Goal: Find specific page/section: Find specific page/section

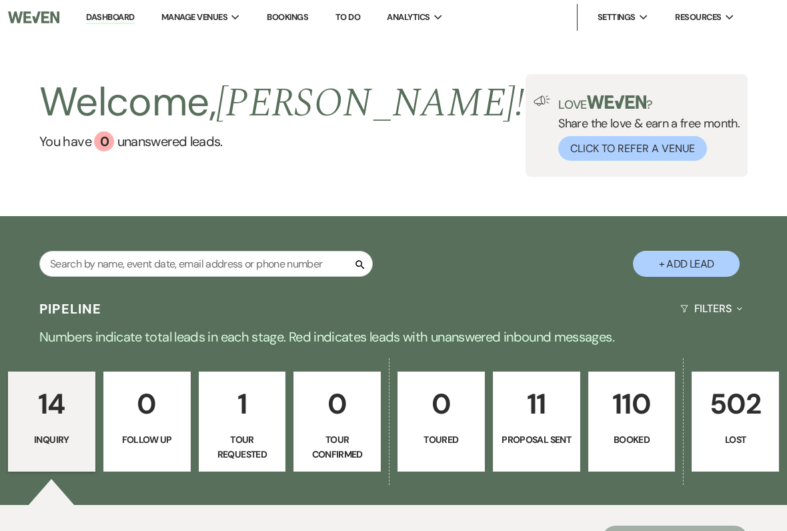
click at [132, 285] on div "Search" at bounding box center [206, 269] width 334 height 37
click at [99, 267] on input "text" at bounding box center [206, 264] width 334 height 26
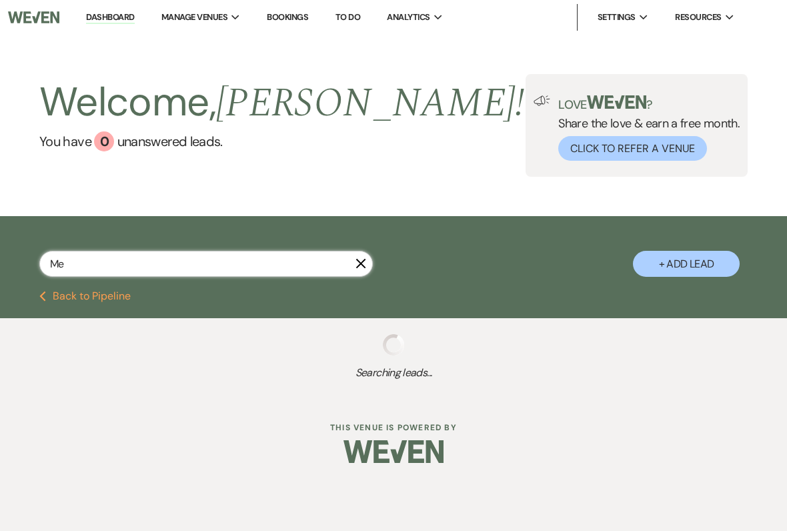
type input "Mey"
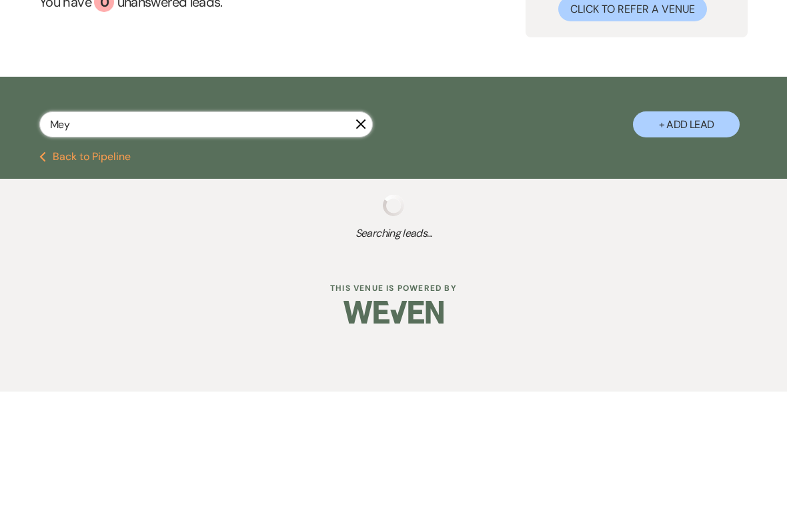
select select "8"
select select "2"
select select "8"
select select "5"
select select "8"
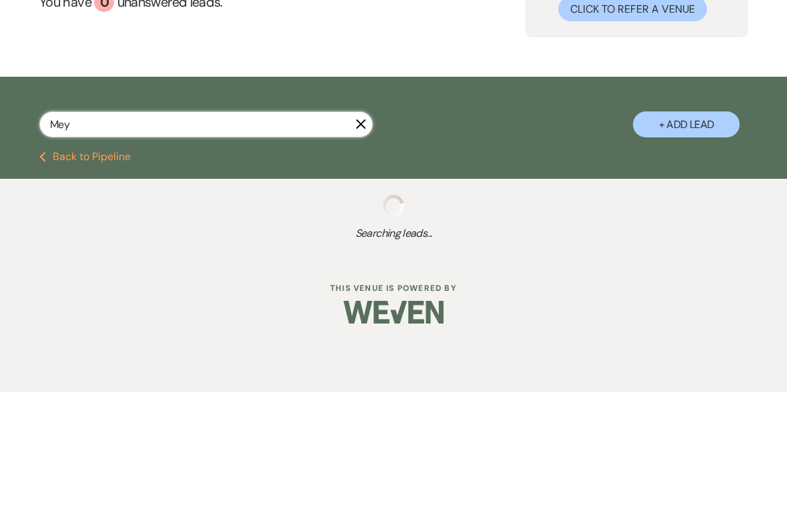
select select "6"
select select "8"
select select "5"
select select "8"
select select "5"
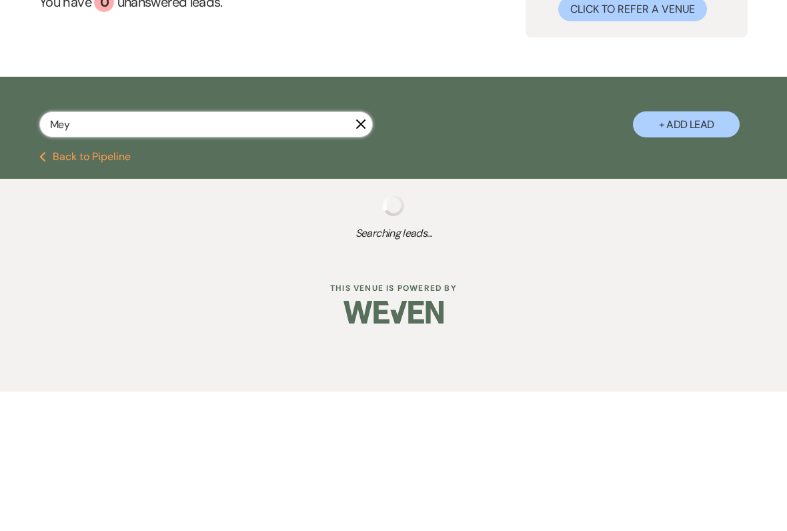
select select "8"
select select "5"
select select "8"
select select "6"
select select "8"
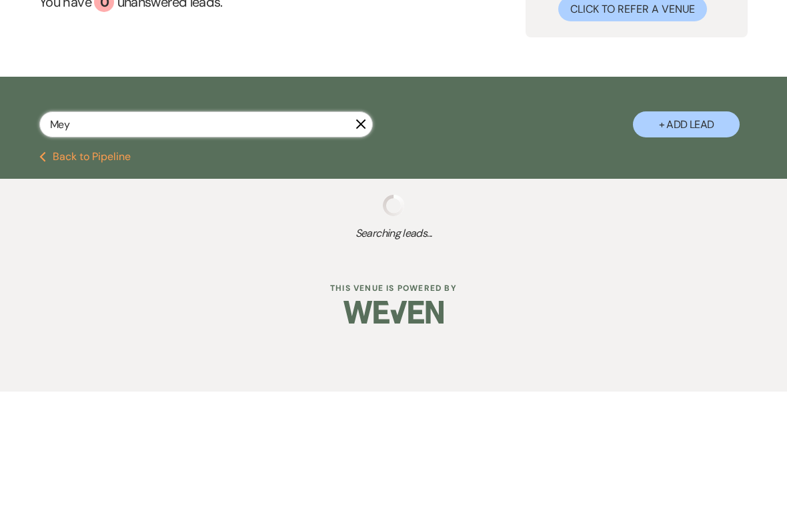
select select "5"
select select "8"
select select "5"
select select "8"
select select "5"
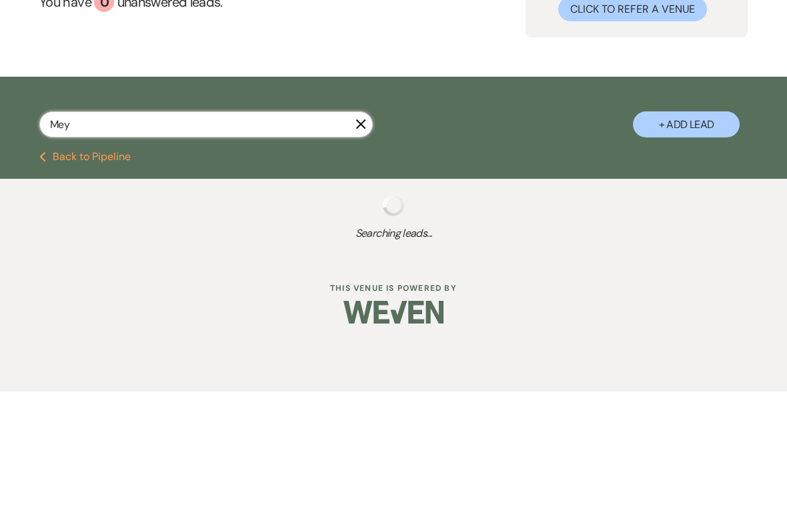
select select "8"
select select "5"
select select "8"
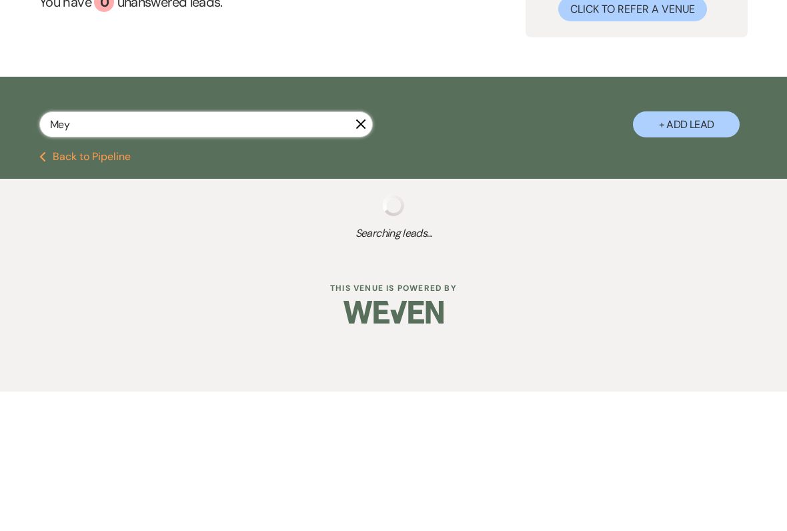
select select "5"
select select "8"
select select "6"
select select "8"
select select "5"
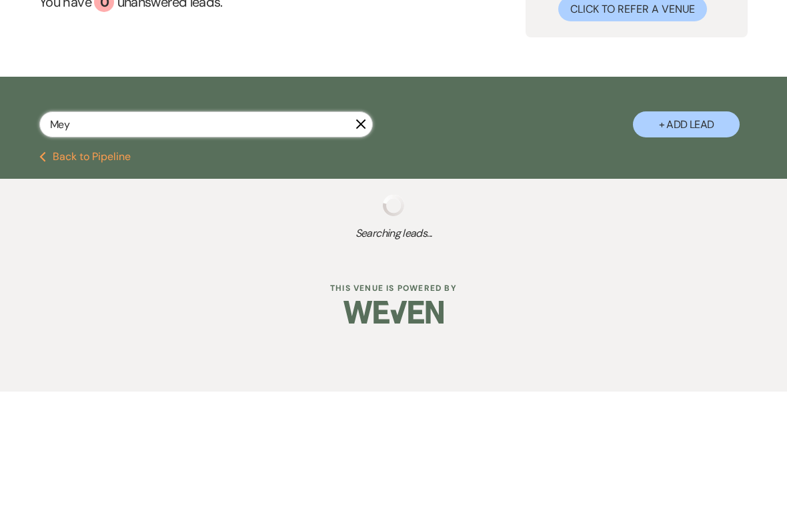
select select "8"
select select "5"
select select "8"
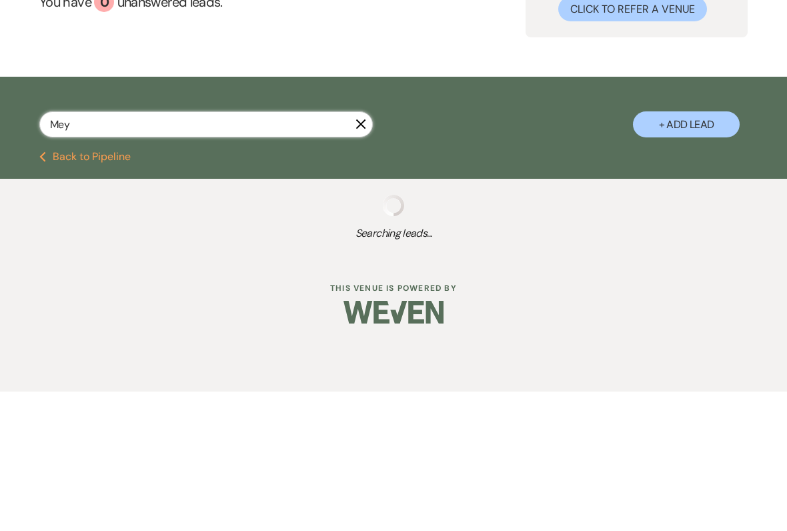
select select "1"
select select "8"
select select "5"
select select "8"
select select "5"
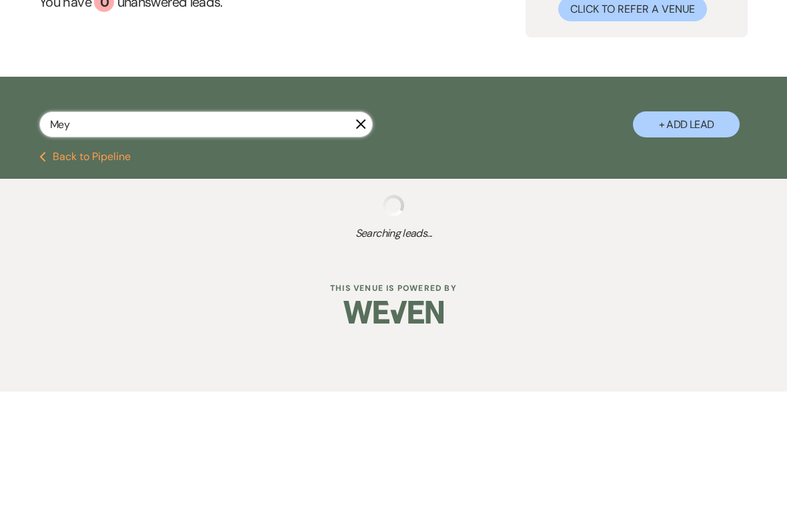
select select "8"
select select "5"
select select "8"
select select "5"
select select "8"
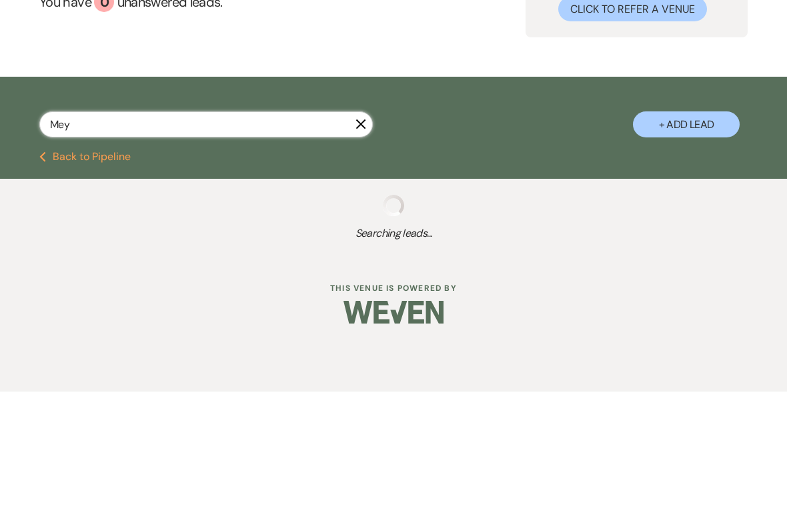
select select "5"
select select "8"
select select "5"
select select "8"
select select "5"
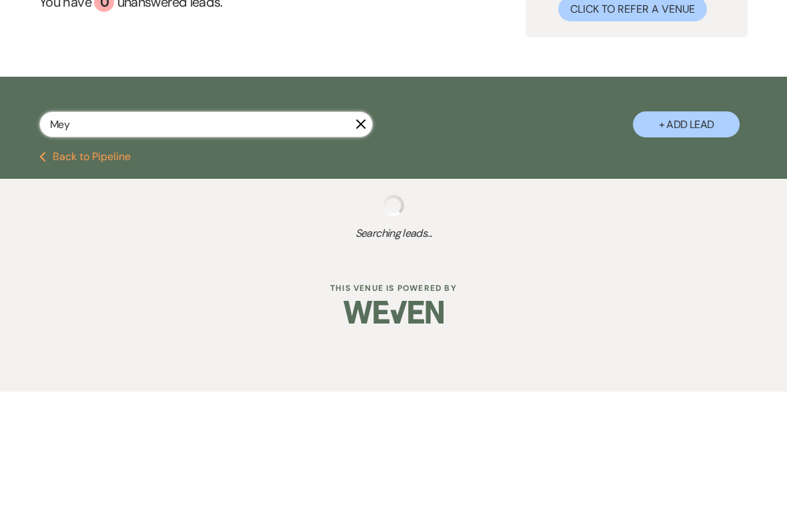
select select "8"
select select "5"
select select "8"
select select "5"
select select "8"
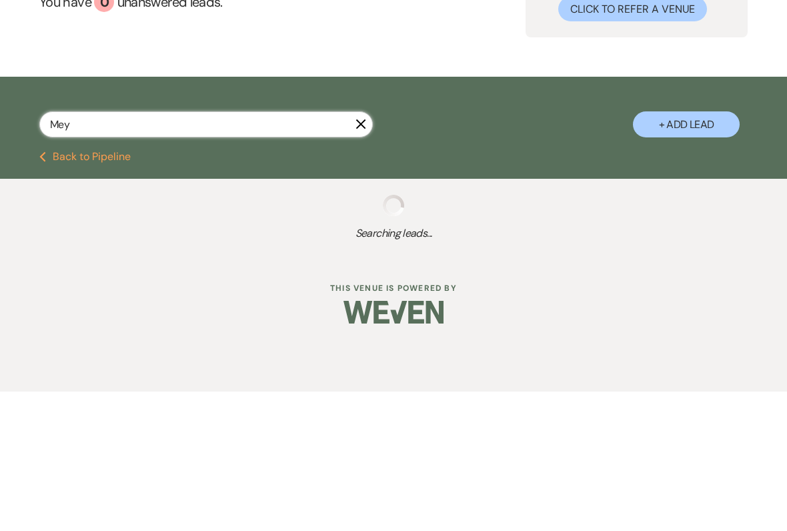
select select "7"
select select "8"
select select "5"
select select "8"
select select "5"
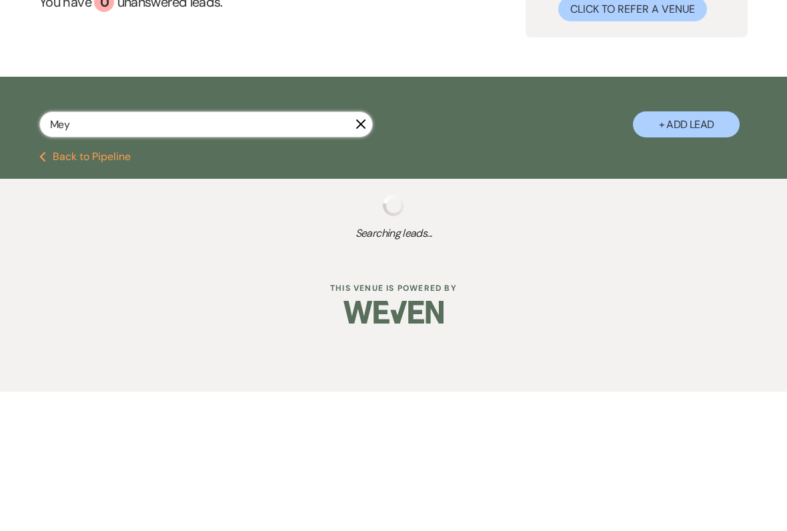
select select "8"
select select "5"
select select "8"
select select "5"
select select "8"
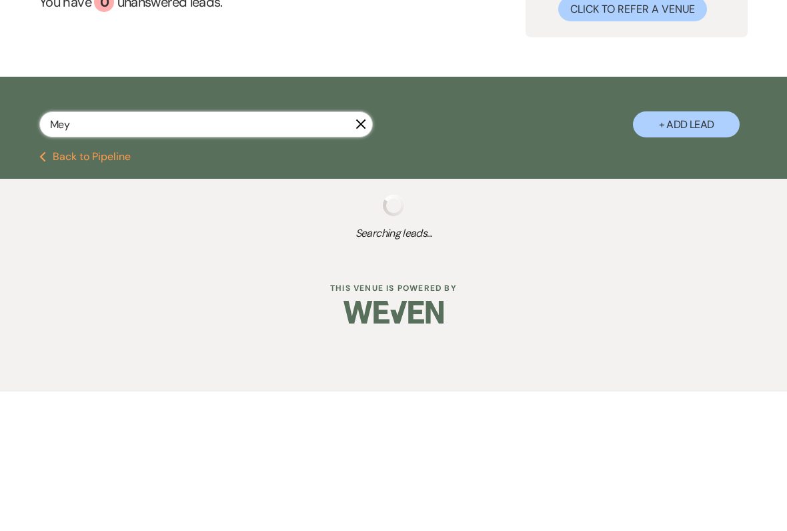
select select "5"
select select "8"
select select "5"
select select "8"
select select "5"
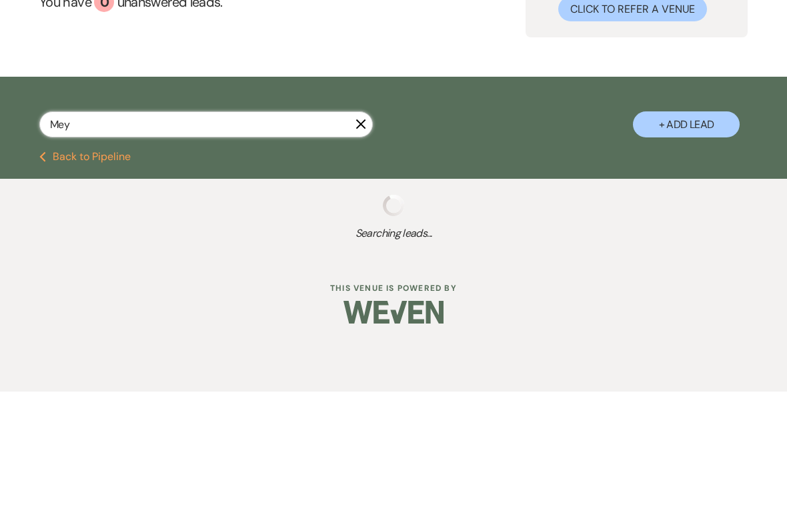
select select "8"
select select "5"
select select "8"
select select "1"
select select "8"
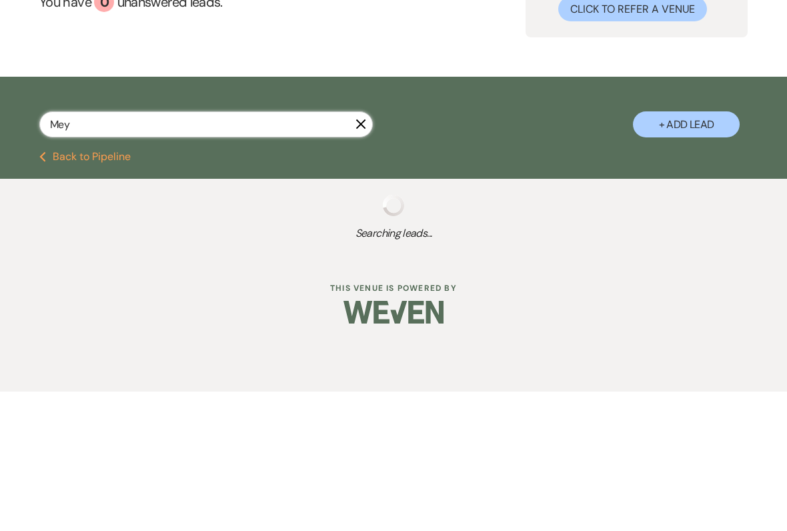
select select "5"
select select "8"
select select "5"
select select "8"
select select "5"
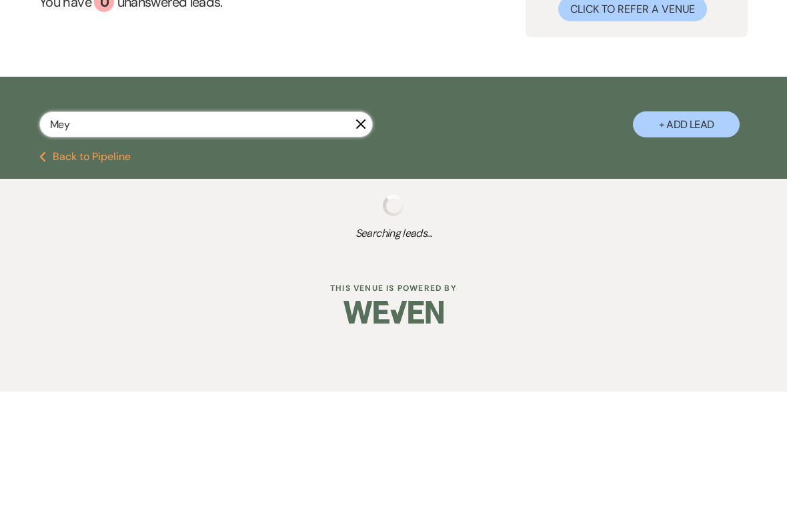
select select "8"
select select "5"
select select "8"
select select "1"
select select "8"
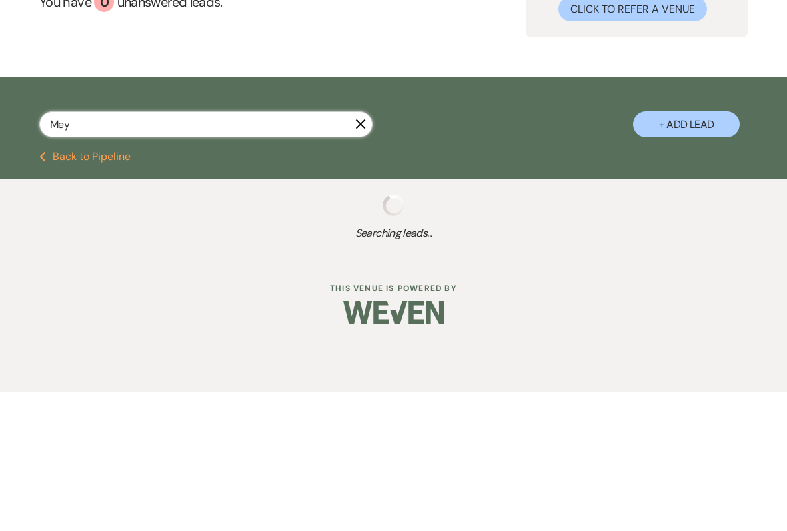
select select "5"
select select "8"
select select "5"
select select "8"
select select "5"
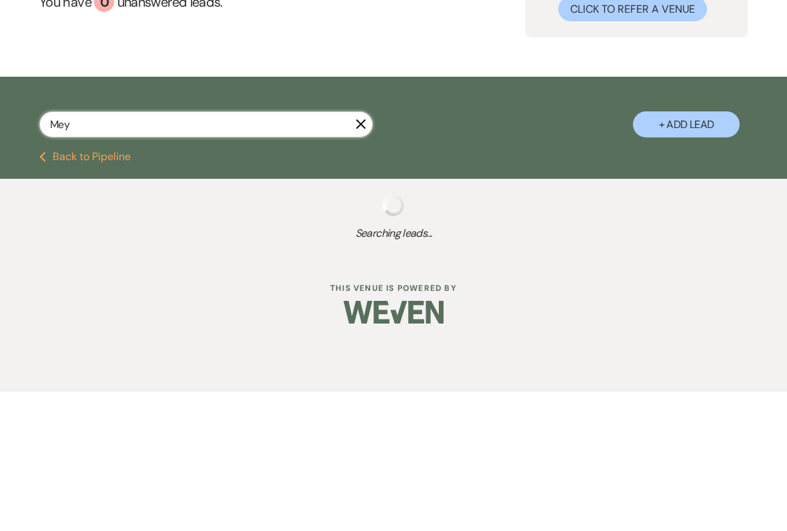
select select "8"
select select "5"
select select "8"
select select "5"
select select "8"
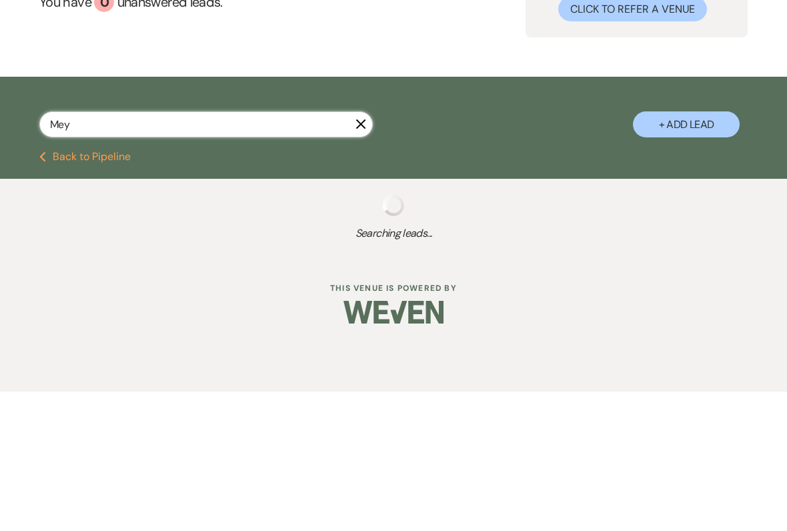
select select "7"
select select "8"
select select "5"
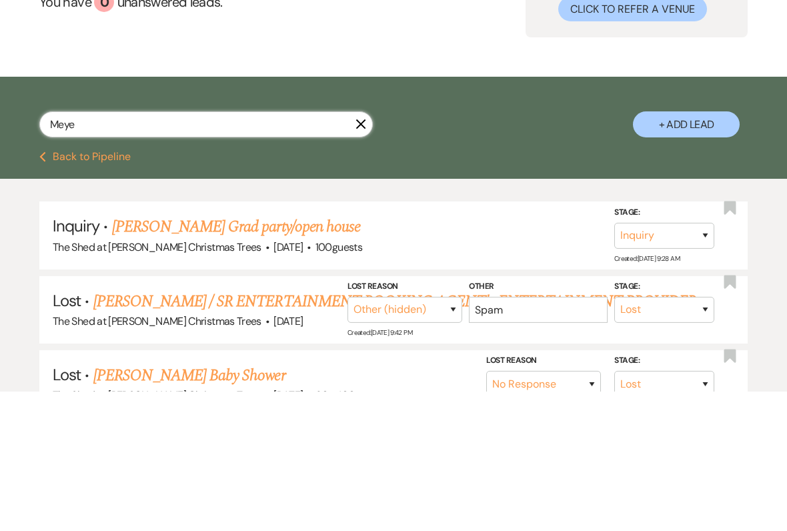
type input "[PERSON_NAME]"
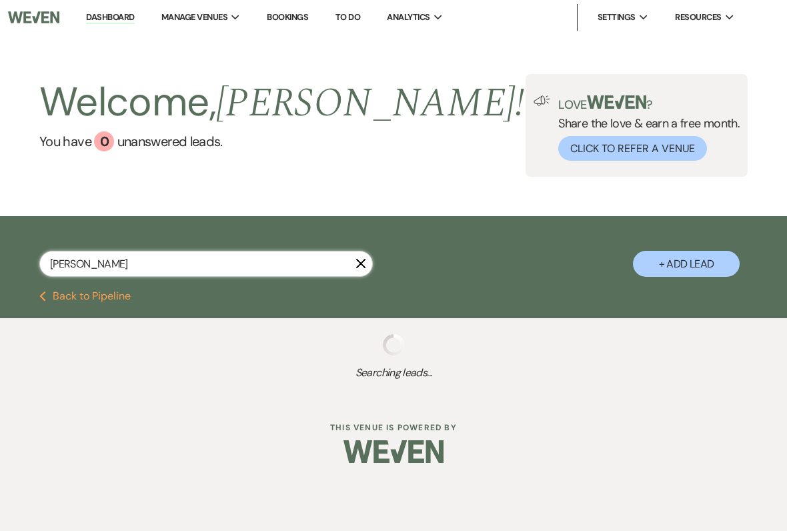
select select "8"
select select "6"
select select "8"
select select "5"
select select "8"
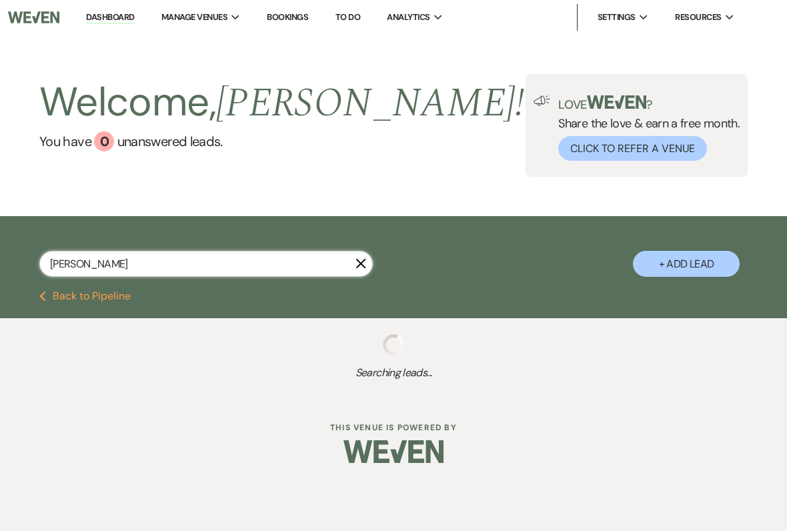
select select "7"
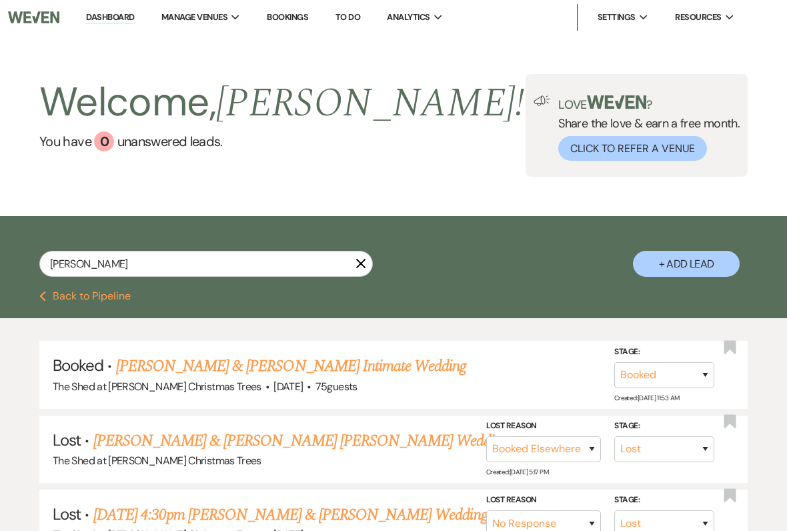
click at [145, 374] on link "[PERSON_NAME] & [PERSON_NAME] Intimate Wedding" at bounding box center [291, 366] width 351 height 24
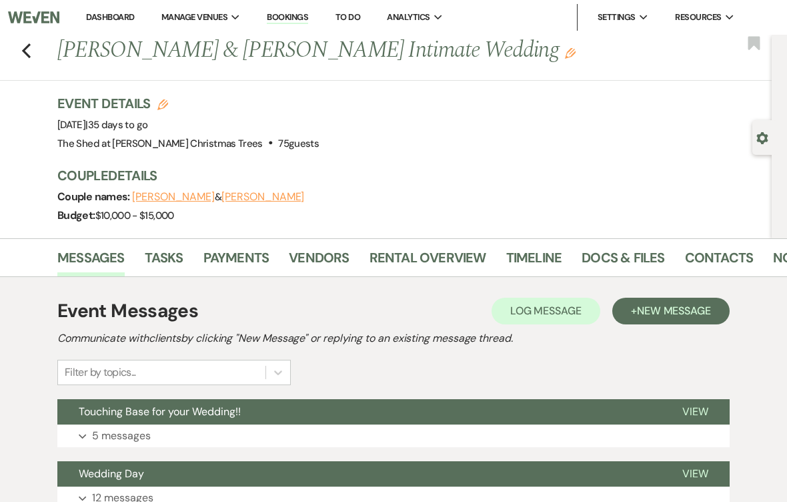
click at [585, 252] on link "Docs & Files" at bounding box center [623, 261] width 83 height 29
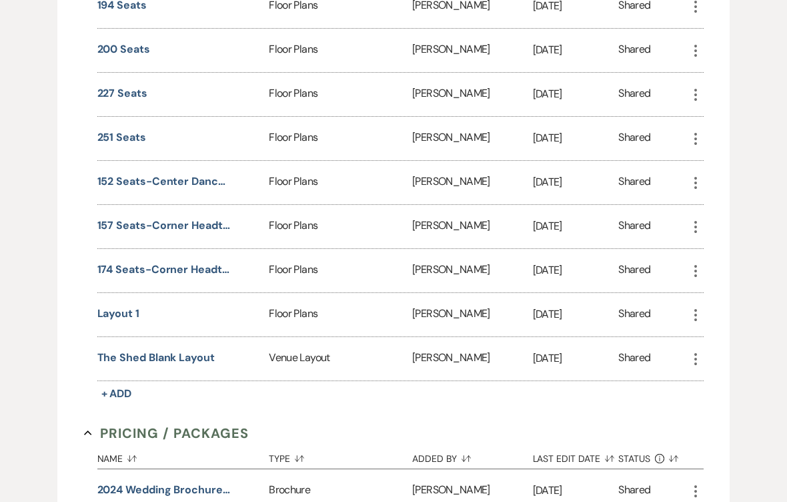
scroll to position [827, 0]
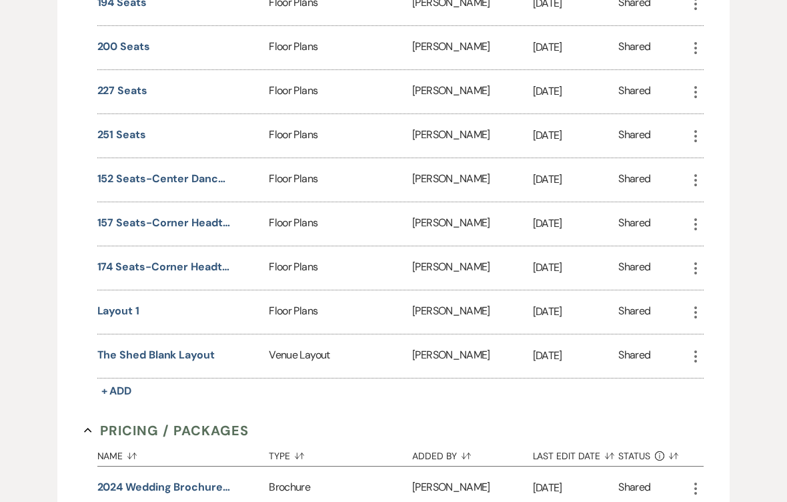
click at [113, 308] on button "Layout 1" at bounding box center [118, 311] width 42 height 16
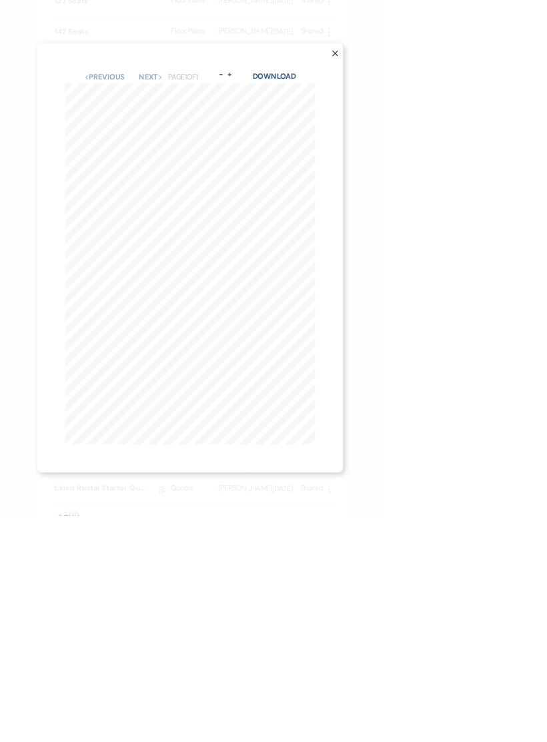
scroll to position [0, 0]
